Goal: Check status: Check status

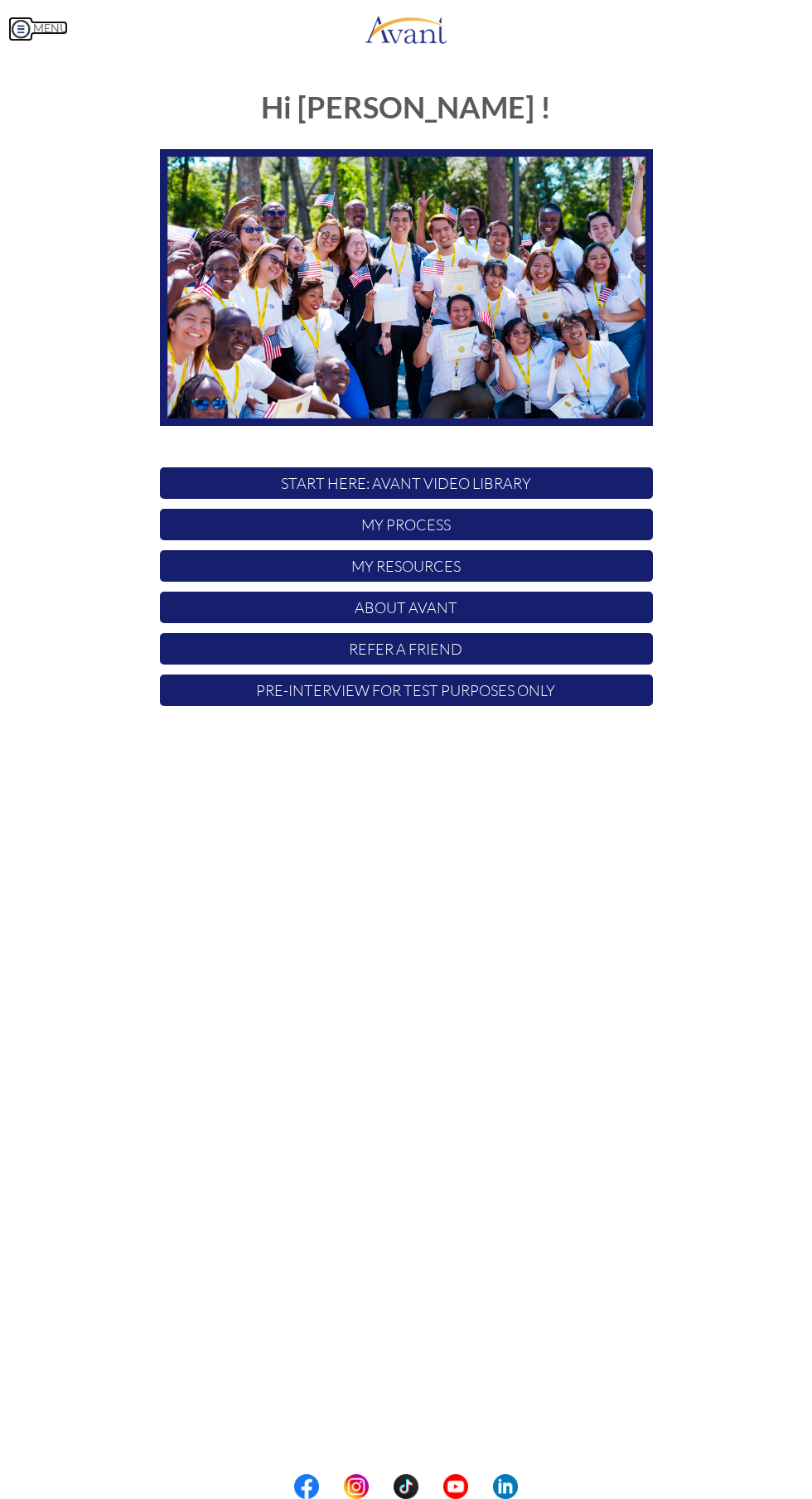
click at [27, 31] on img at bounding box center [20, 29] width 25 height 25
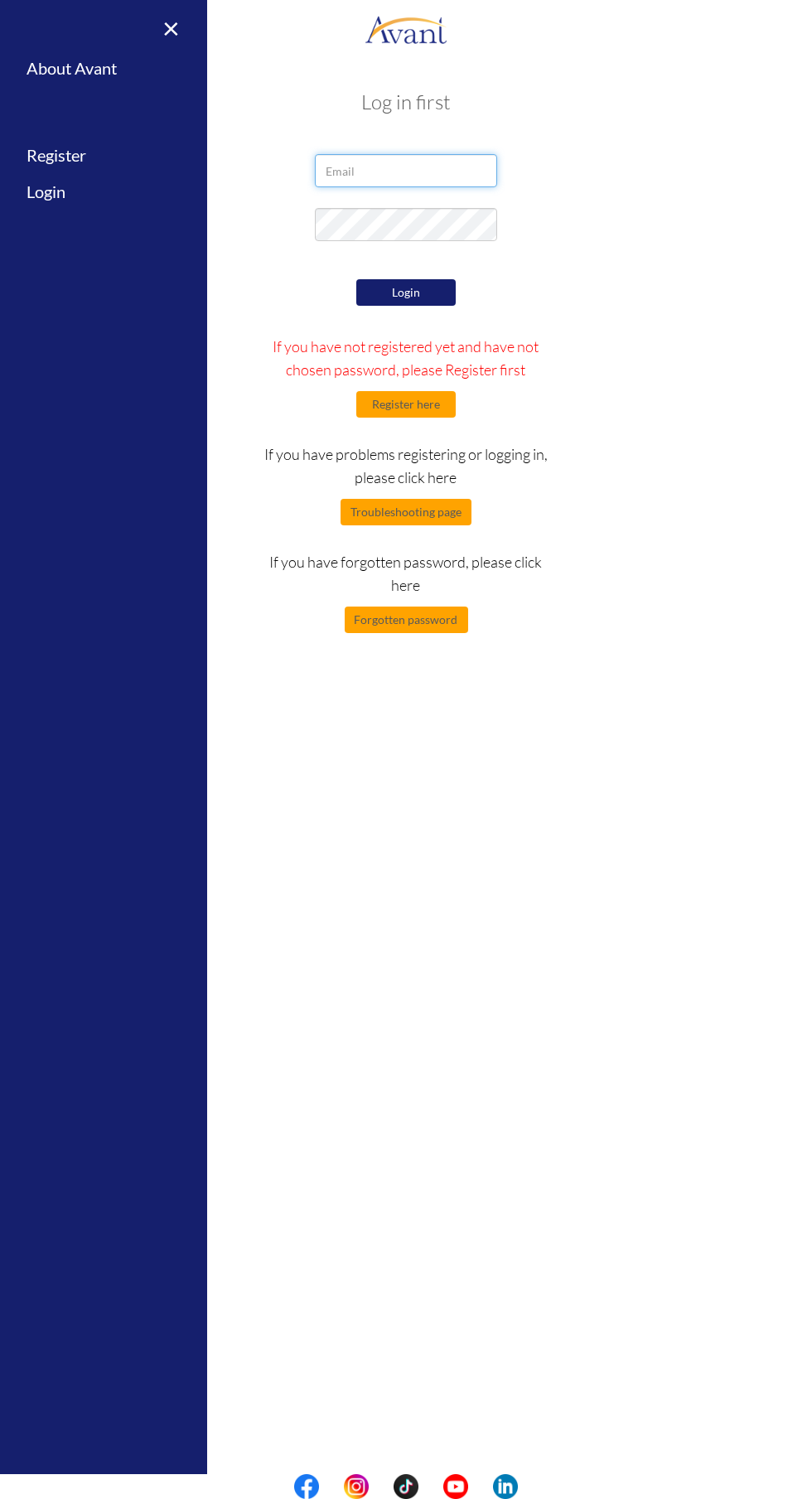
click at [398, 173] on input "email" at bounding box center [406, 170] width 182 height 33
type input "[EMAIL_ADDRESS][DOMAIN_NAME]"
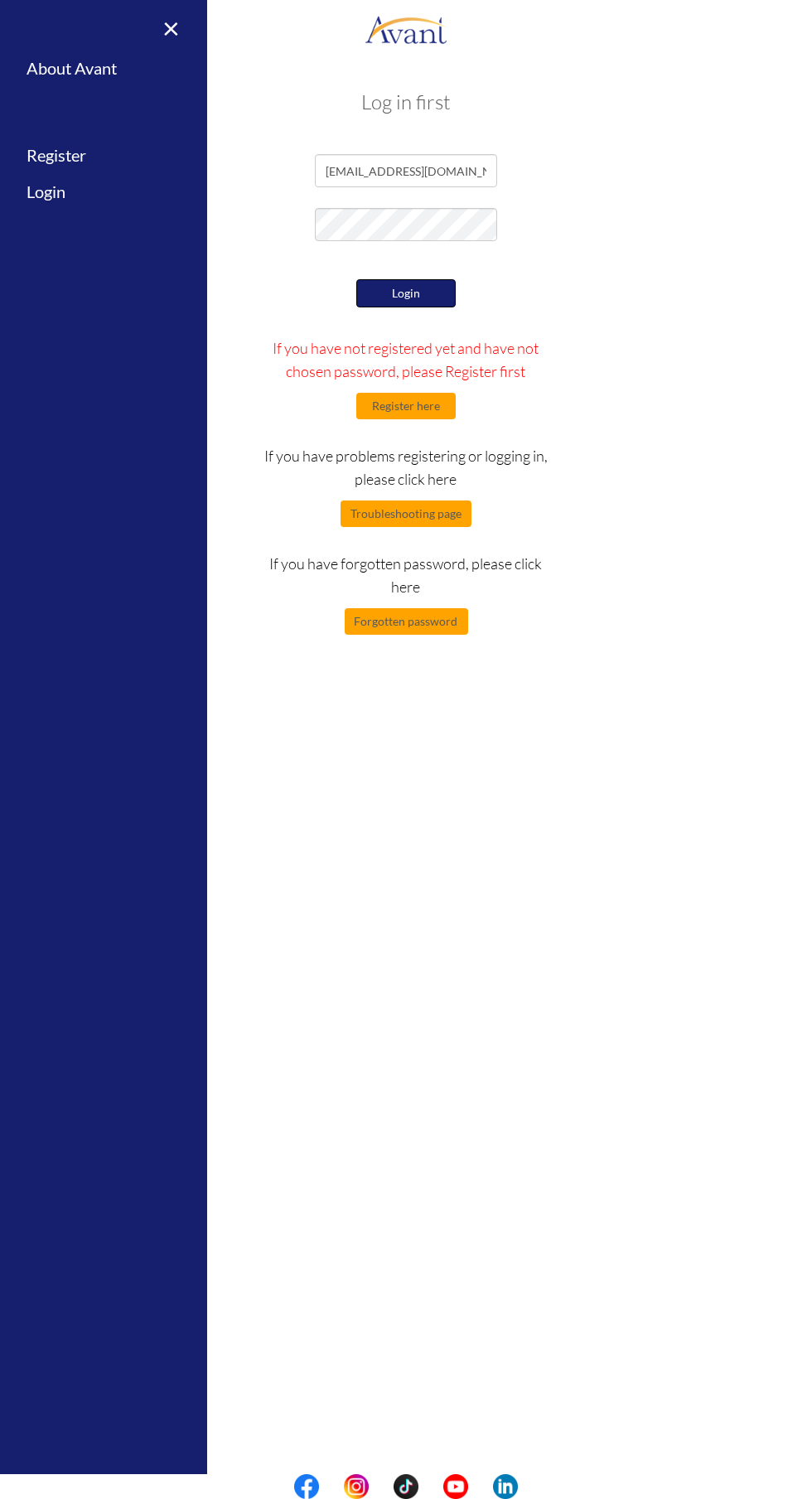
click at [424, 293] on button "Login" at bounding box center [406, 294] width 100 height 28
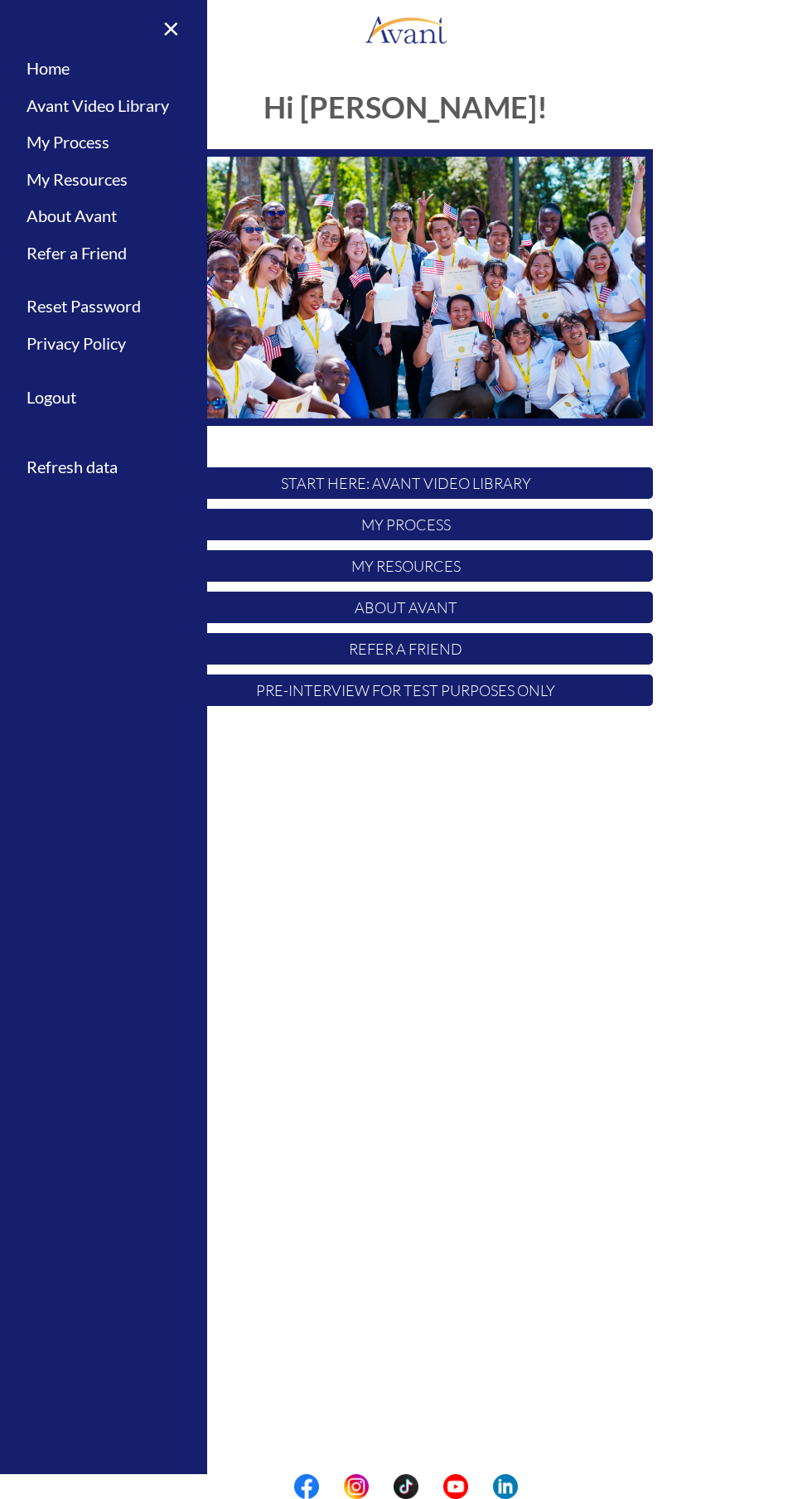
click at [343, 1126] on div "My Status What is the next step? We would like you to watch the introductory vi…" at bounding box center [406, 807] width 812 height 1499
click at [490, 523] on p "My Process" at bounding box center [406, 525] width 493 height 32
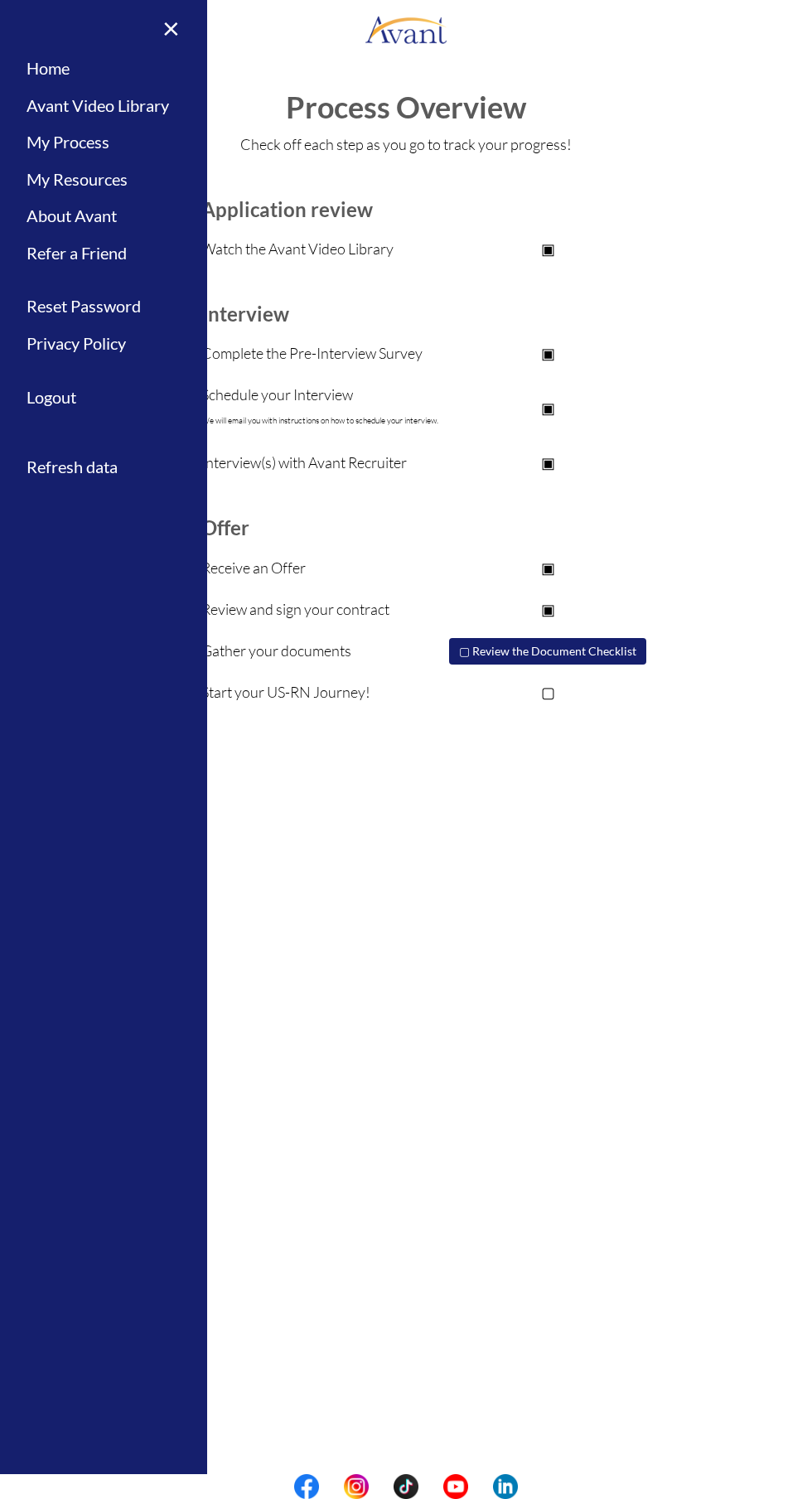
click at [556, 956] on div "My Status What is the next step? We would like you to watch the introductory vi…" at bounding box center [406, 807] width 812 height 1499
click at [177, 12] on link "×" at bounding box center [161, 28] width 51 height 56
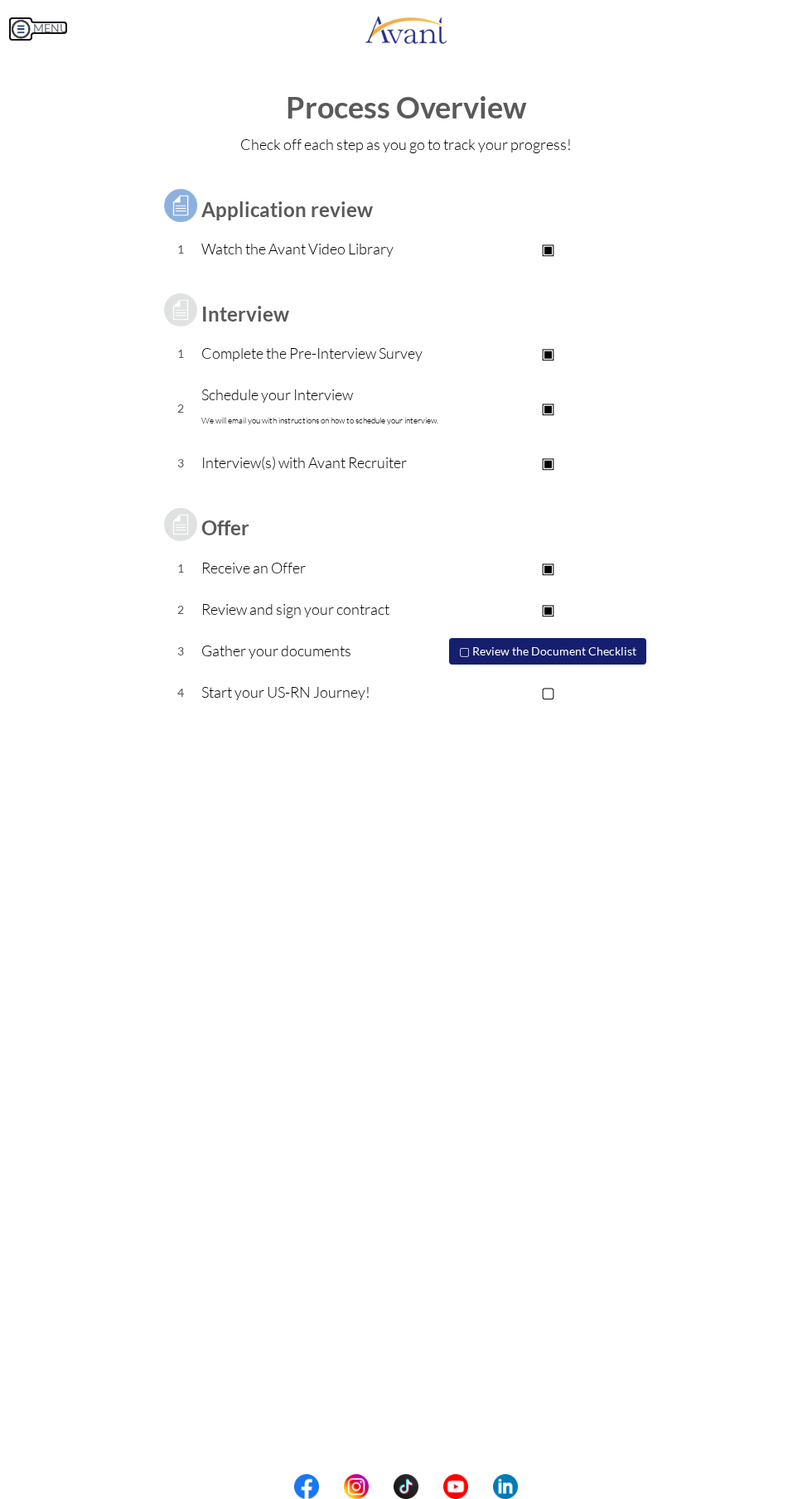
click at [20, 27] on img at bounding box center [20, 29] width 25 height 25
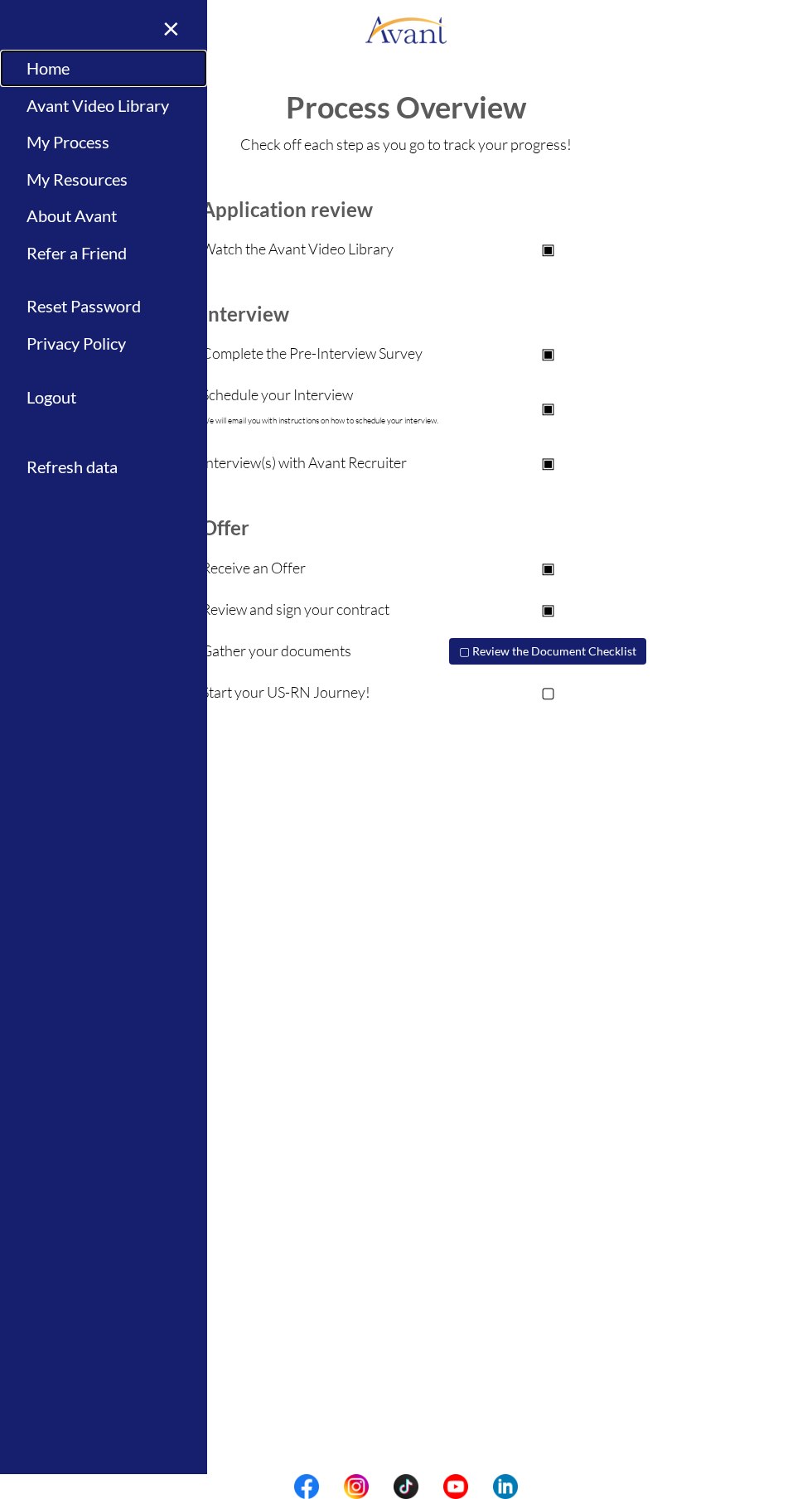
click at [48, 67] on link "Home" at bounding box center [103, 68] width 207 height 37
